Goal: Information Seeking & Learning: Learn about a topic

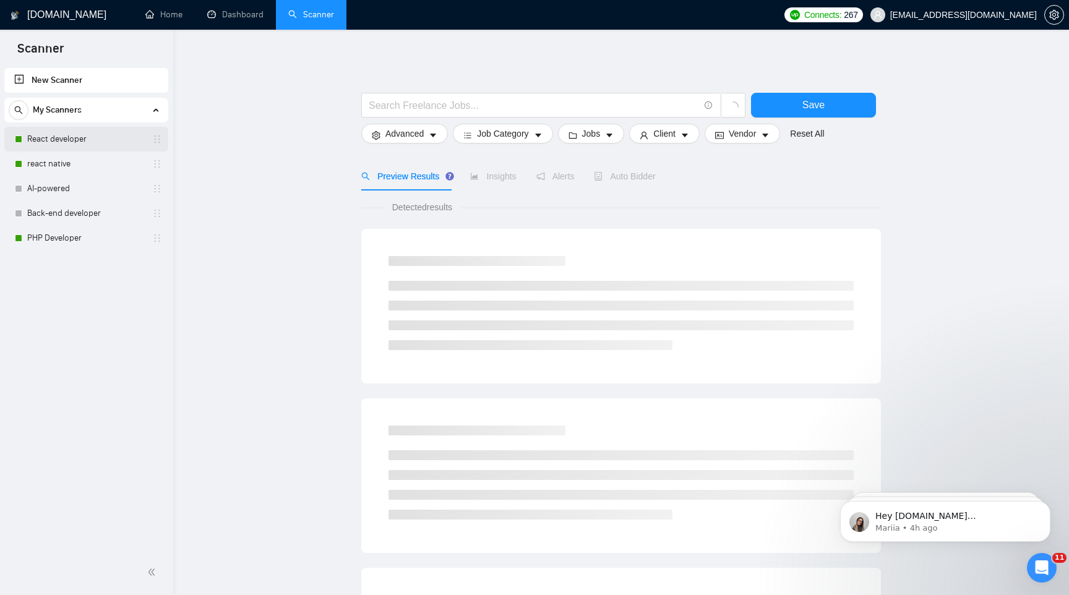
click at [85, 141] on link "React developer" at bounding box center [86, 139] width 118 height 25
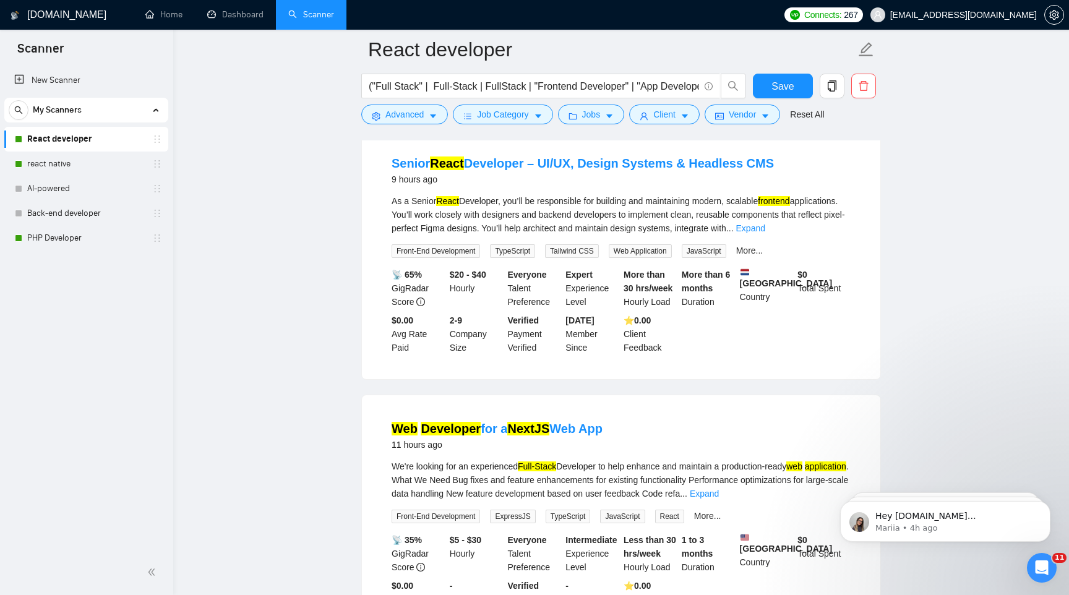
scroll to position [1259, 0]
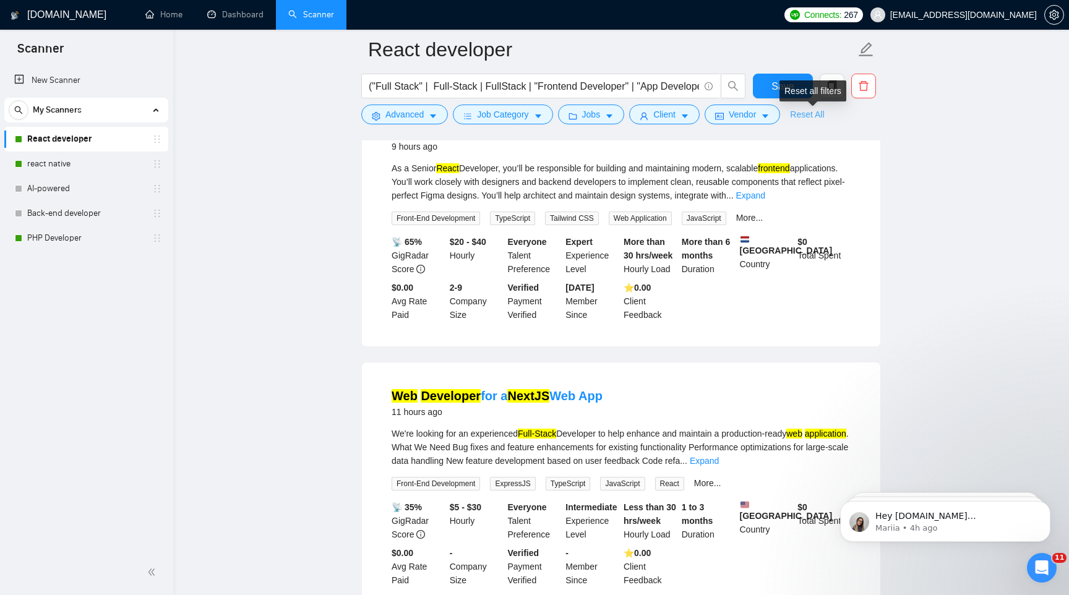
click at [819, 116] on link "Reset All" at bounding box center [807, 115] width 34 height 14
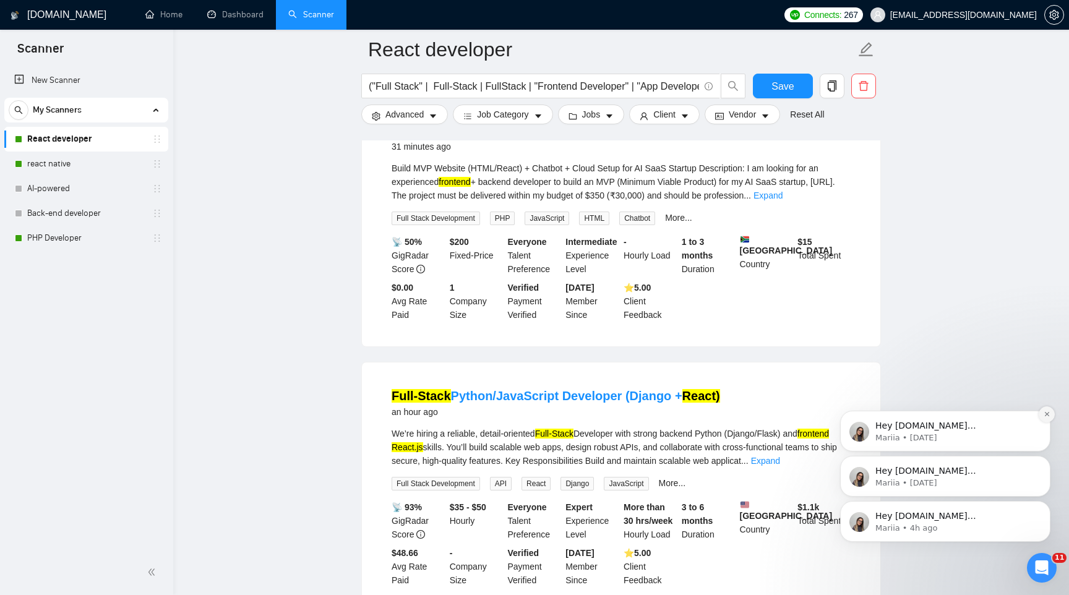
click at [1048, 420] on button "Dismiss notification" at bounding box center [1047, 415] width 16 height 16
click at [1047, 462] on icon "Dismiss notification" at bounding box center [1047, 459] width 7 height 7
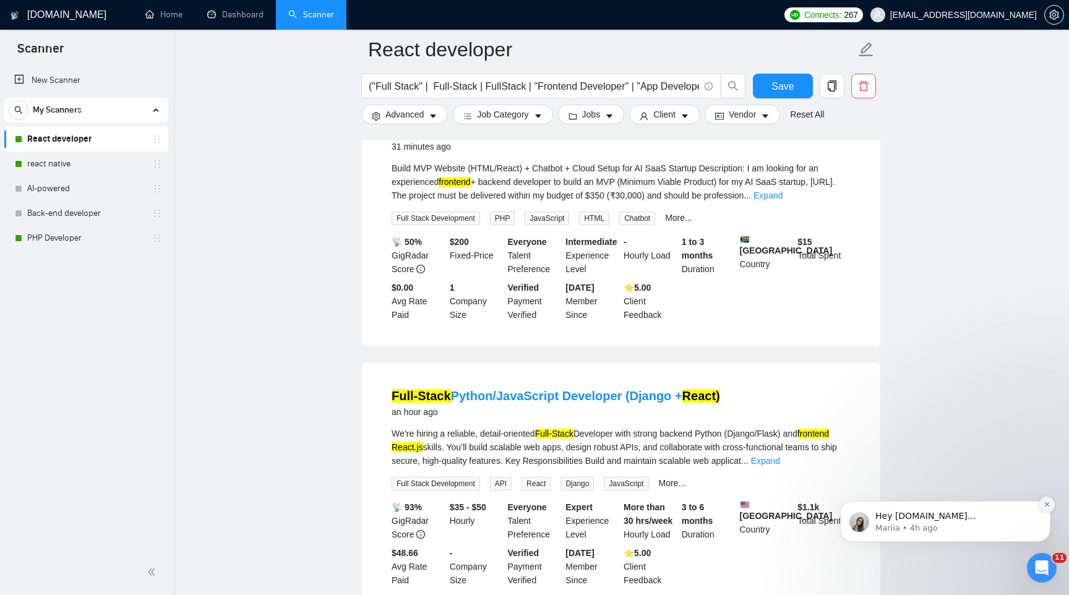
click at [1047, 503] on icon "Dismiss notification" at bounding box center [1047, 504] width 7 height 7
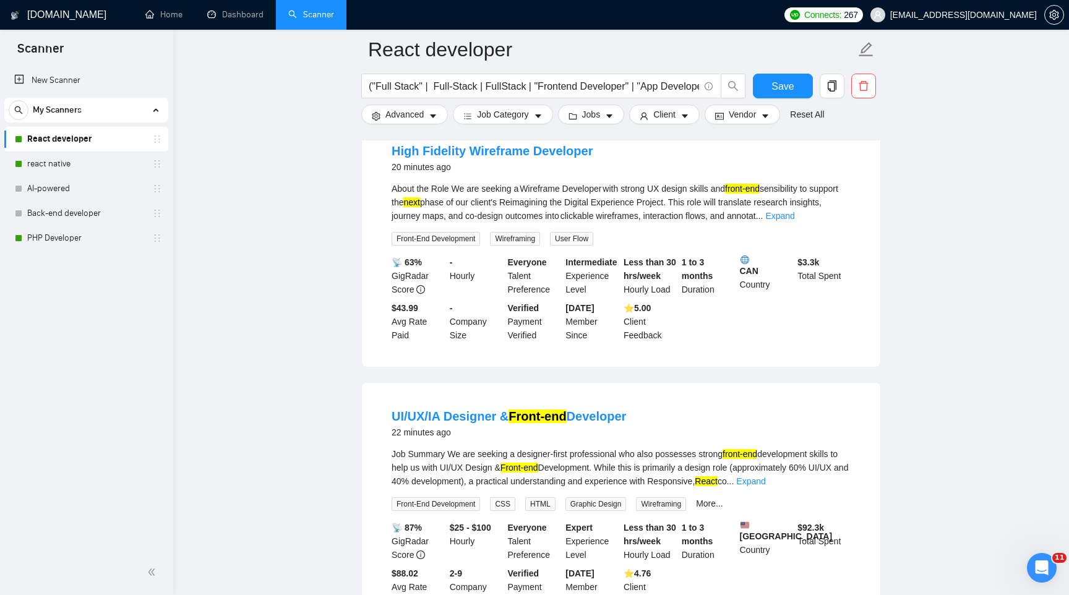
scroll to position [0, 0]
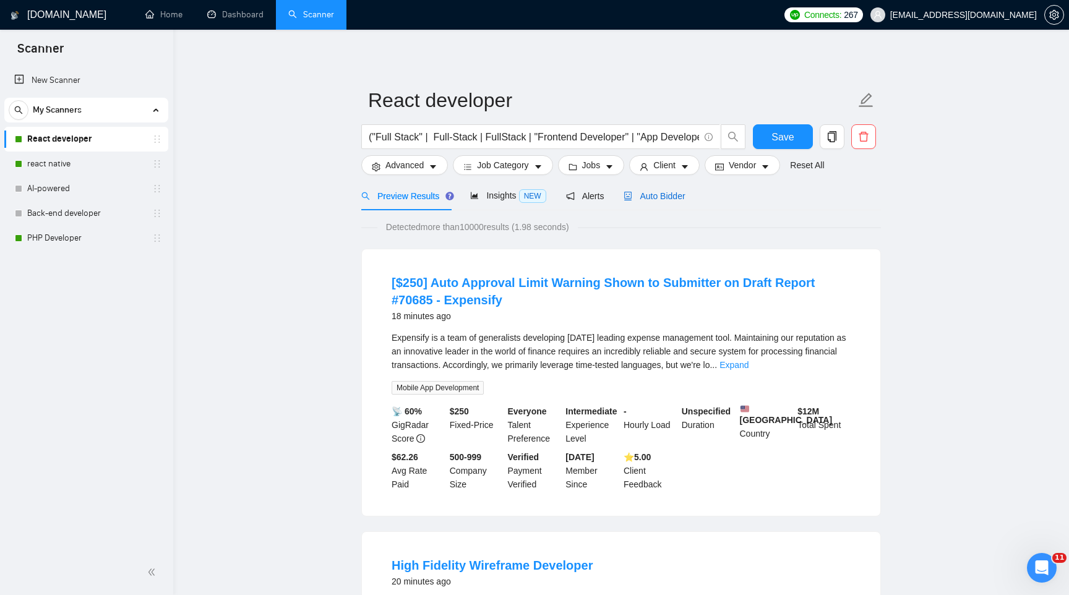
click at [669, 196] on span "Auto Bidder" at bounding box center [654, 196] width 61 height 10
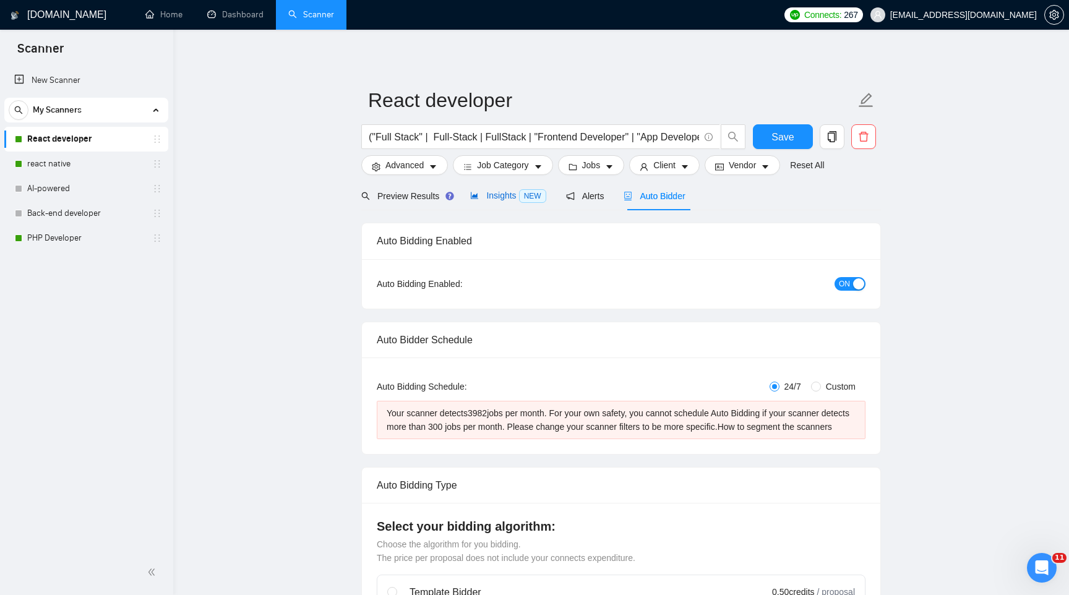
click at [515, 197] on span "Insights NEW" at bounding box center [508, 196] width 76 height 10
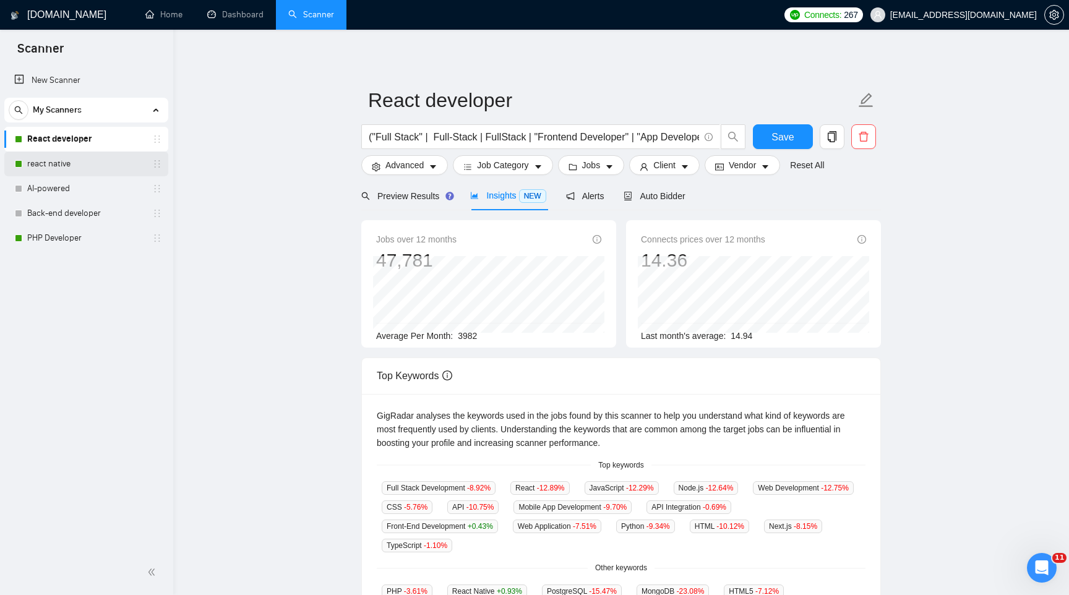
click at [76, 159] on link "react native" at bounding box center [86, 164] width 118 height 25
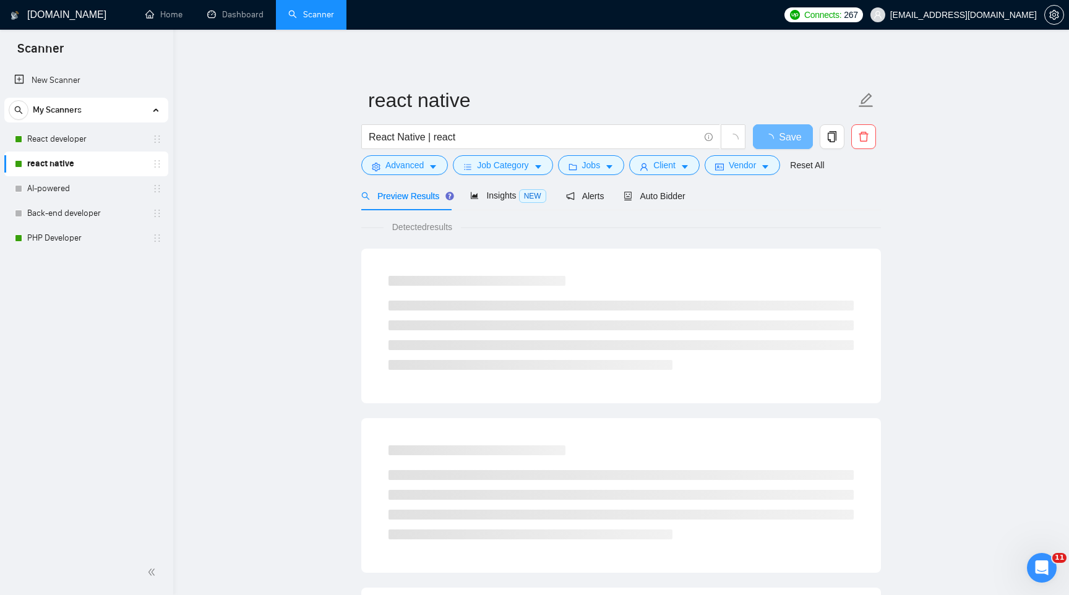
click at [173, 275] on div "[DOMAIN_NAME] Home Dashboard Scanner Connects: 267 [EMAIL_ADDRESS][DOMAIN_NAME]…" at bounding box center [621, 588] width 896 height 1177
click at [512, 192] on span "Insights NEW" at bounding box center [508, 196] width 76 height 10
